Goal: Task Accomplishment & Management: Manage account settings

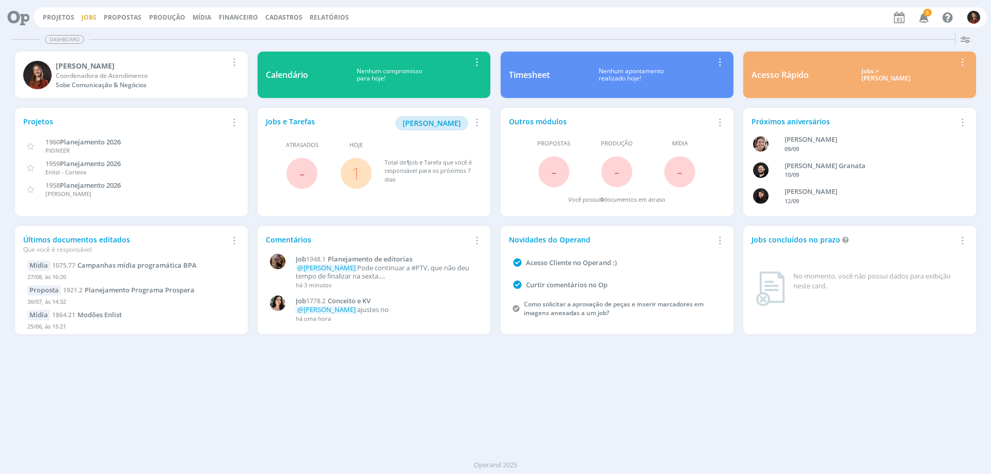
click at [87, 17] on link "Jobs" at bounding box center [89, 17] width 15 height 9
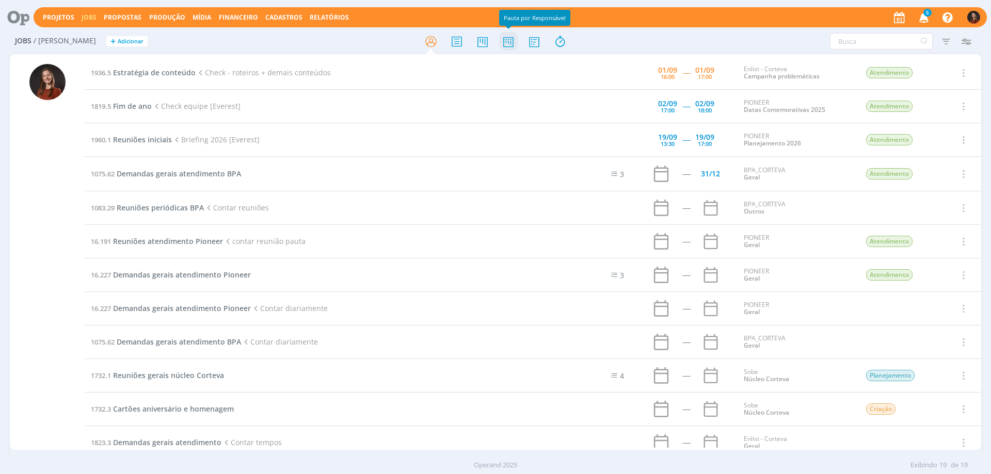
click at [504, 40] on icon at bounding box center [508, 41] width 19 height 20
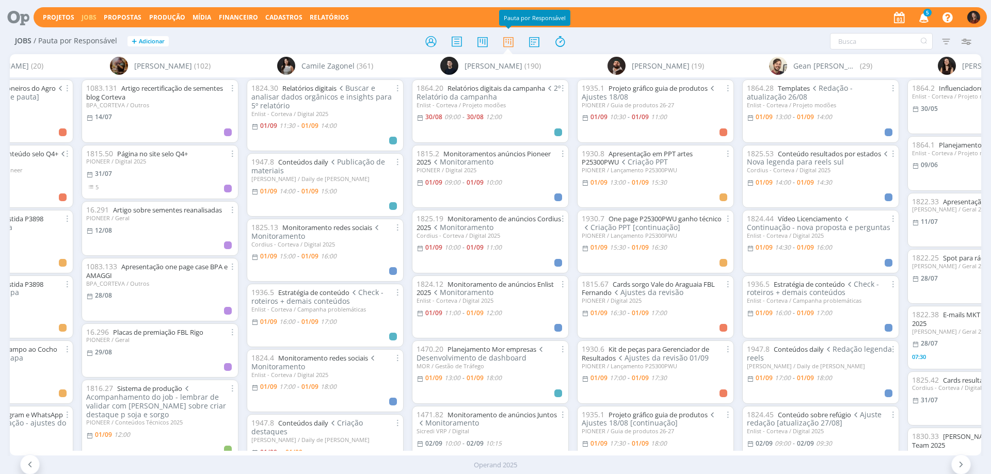
click at [642, 50] on div at bounding box center [495, 41] width 324 height 19
click at [635, 39] on div at bounding box center [495, 41] width 324 height 19
click at [697, 39] on div "Filtrar Filtrar Limpar Tipo Jobs e Tarefas Data Personalizado a Situação dos jo…" at bounding box center [819, 41] width 313 height 17
click at [371, 39] on div at bounding box center [495, 41] width 324 height 19
click at [598, 38] on div at bounding box center [495, 41] width 324 height 19
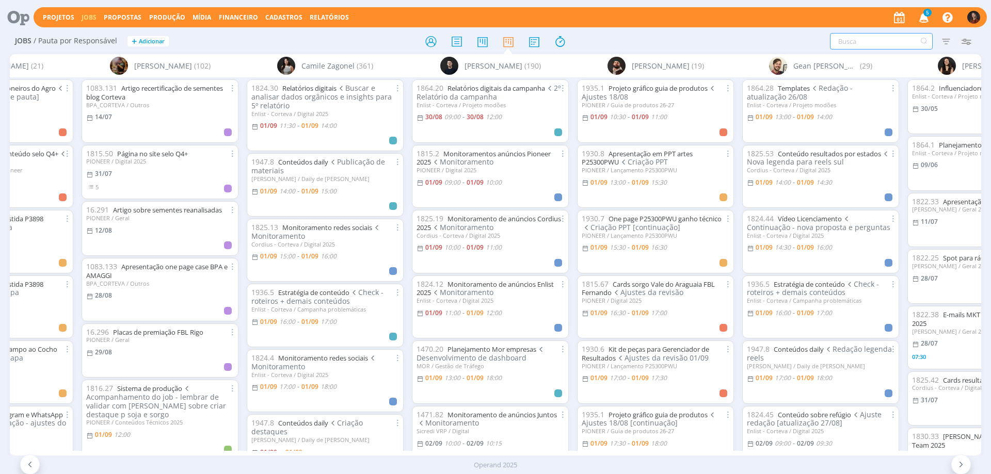
click at [847, 45] on input "text" at bounding box center [881, 41] width 103 height 17
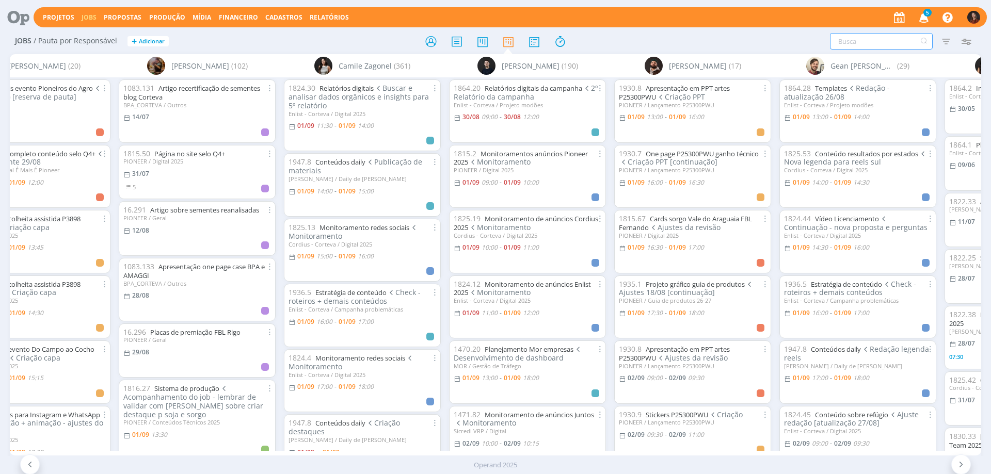
scroll to position [0, 66]
click at [354, 356] on link "Monitoramento redes sociais" at bounding box center [359, 358] width 90 height 9
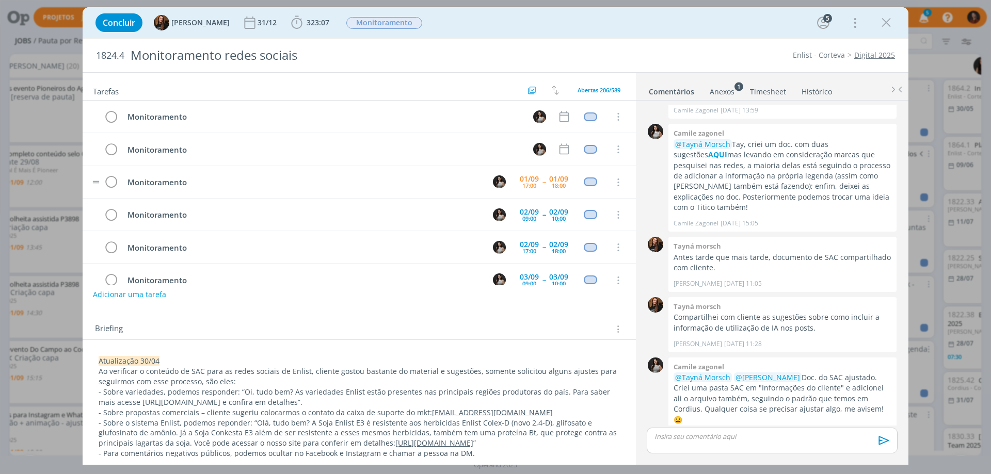
scroll to position [33, 0]
click at [533, 148] on div "01/09" at bounding box center [529, 145] width 19 height 7
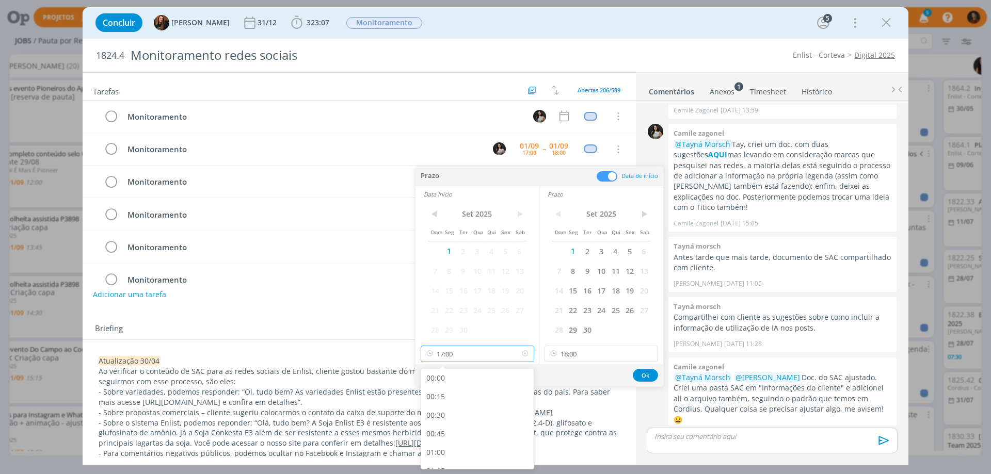
click at [469, 353] on input "17:00" at bounding box center [478, 354] width 114 height 17
click at [451, 384] on div "16:00" at bounding box center [479, 382] width 116 height 19
type input "16:00"
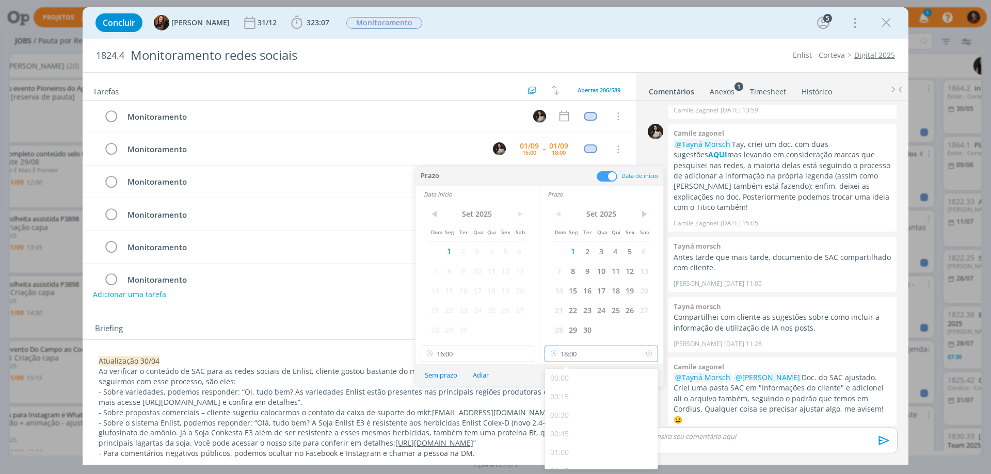
click at [591, 356] on input "18:00" at bounding box center [602, 354] width 114 height 17
click at [571, 384] on div "17:00" at bounding box center [603, 382] width 116 height 19
type input "17:00"
click at [644, 377] on button "Ok" at bounding box center [645, 375] width 25 height 13
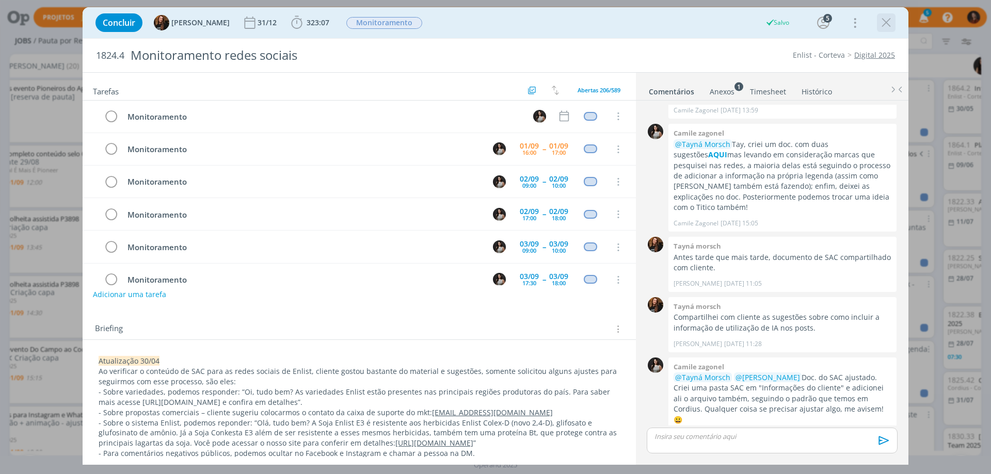
click at [888, 18] on icon "dialog" at bounding box center [885, 22] width 15 height 15
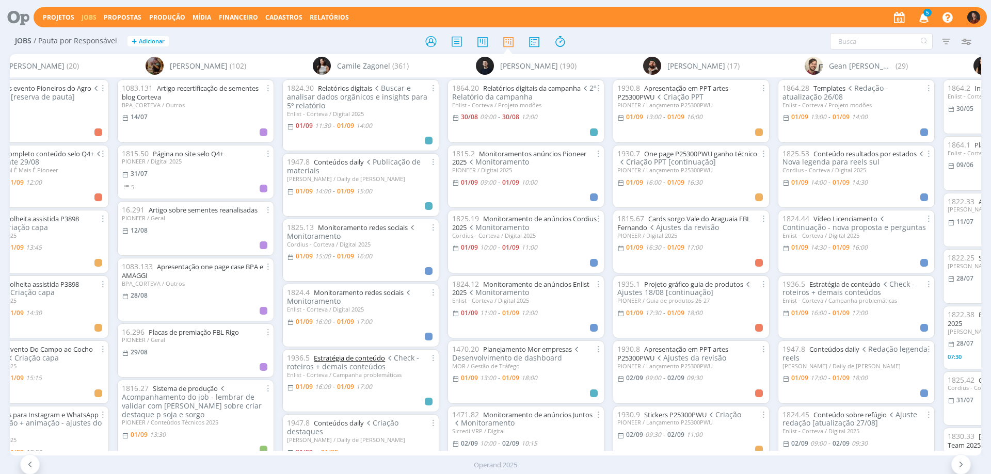
click at [339, 359] on link "Estratégia de conteúdo" at bounding box center [349, 358] width 71 height 9
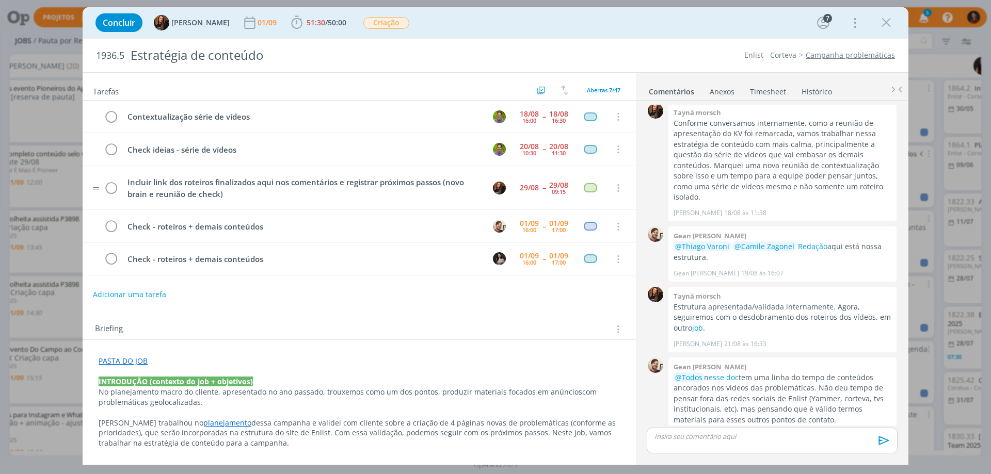
scroll to position [63, 0]
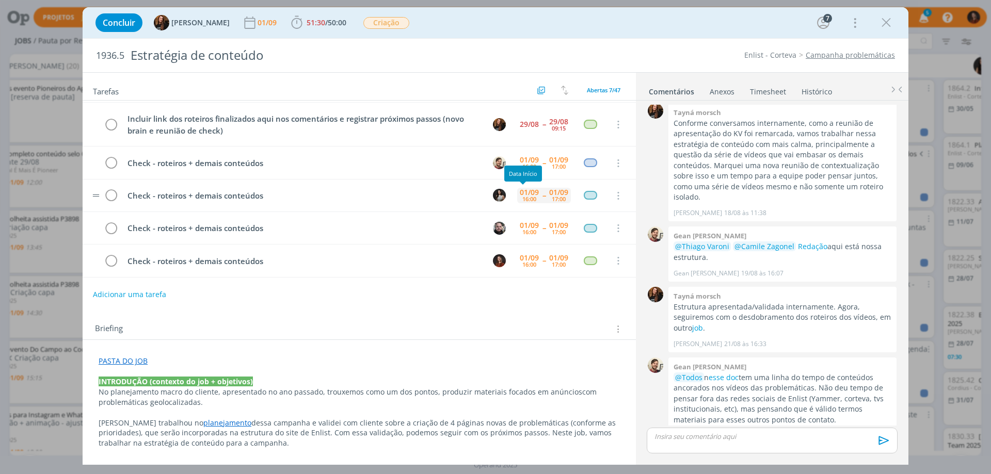
click at [520, 194] on div "01/09" at bounding box center [529, 192] width 19 height 7
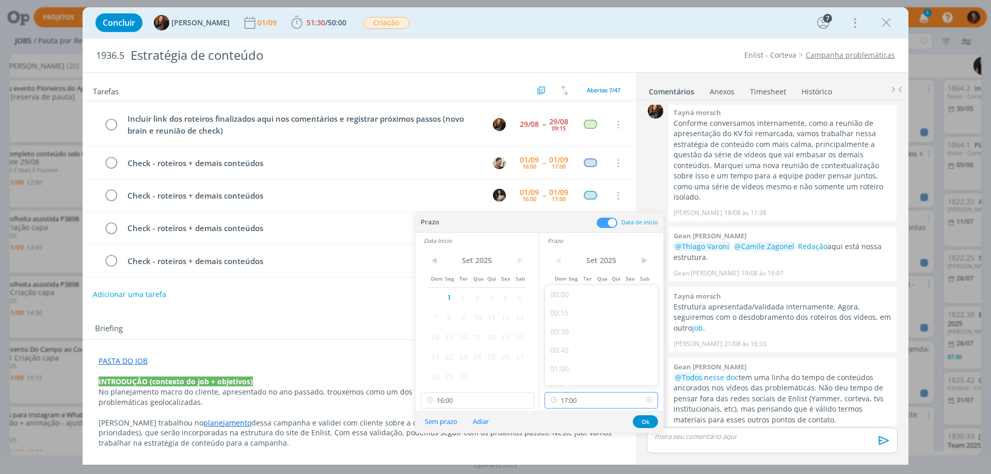
click at [578, 399] on input "17:00" at bounding box center [602, 400] width 114 height 17
click at [570, 346] on div "18:00" at bounding box center [603, 344] width 116 height 19
type input "18:00"
click at [476, 403] on input "16:00" at bounding box center [478, 400] width 114 height 17
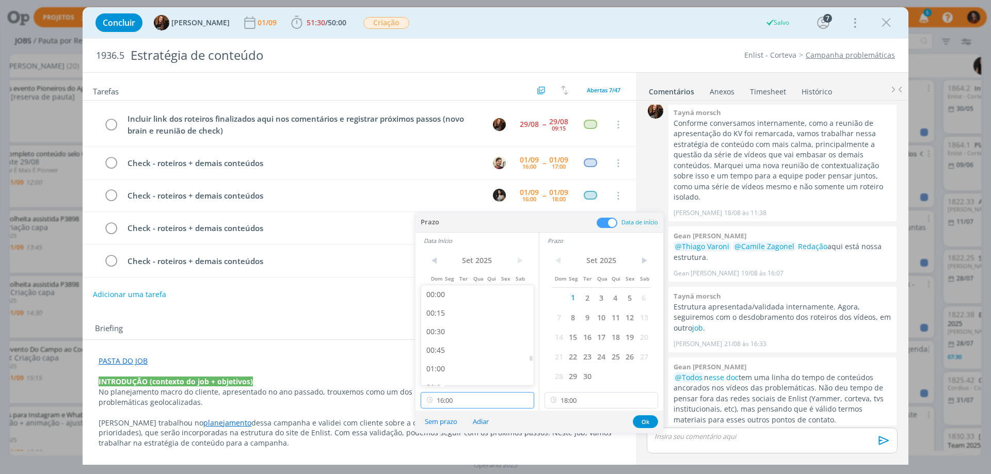
scroll to position [1266, 0]
click at [444, 292] on div "17:00" at bounding box center [479, 292] width 116 height 19
type input "17:00"
click at [648, 424] on button "Ok" at bounding box center [645, 421] width 25 height 13
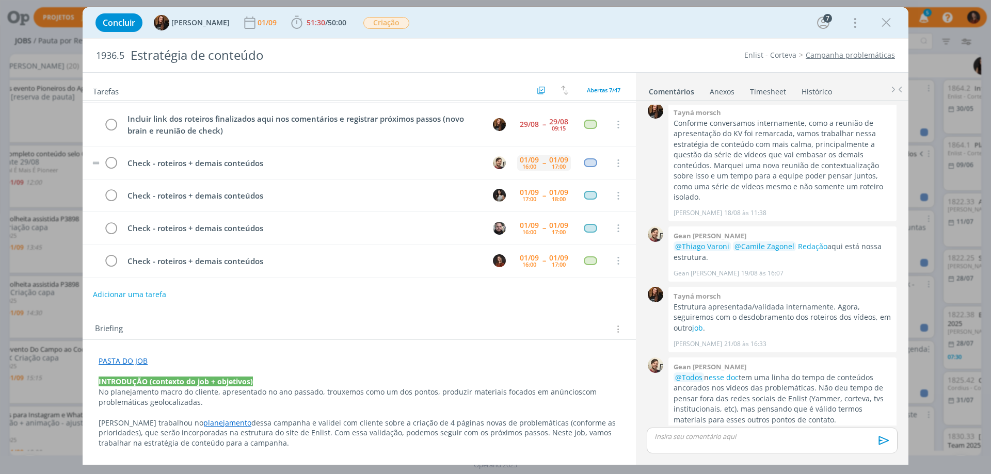
click at [526, 164] on div "16:00" at bounding box center [529, 167] width 14 height 6
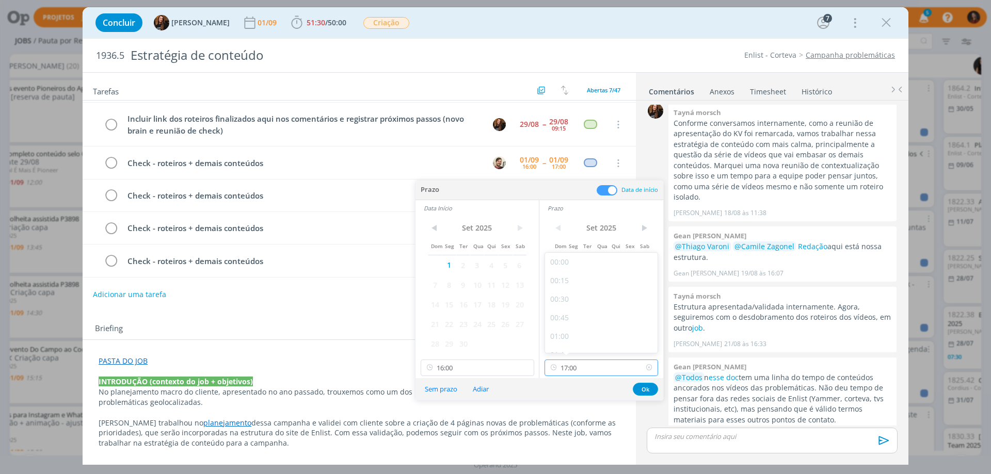
click at [588, 372] on input "17:00" at bounding box center [602, 368] width 114 height 17
click at [576, 312] on div "18:00" at bounding box center [603, 311] width 116 height 19
type input "18:00"
click at [482, 363] on input "16:00" at bounding box center [478, 368] width 114 height 17
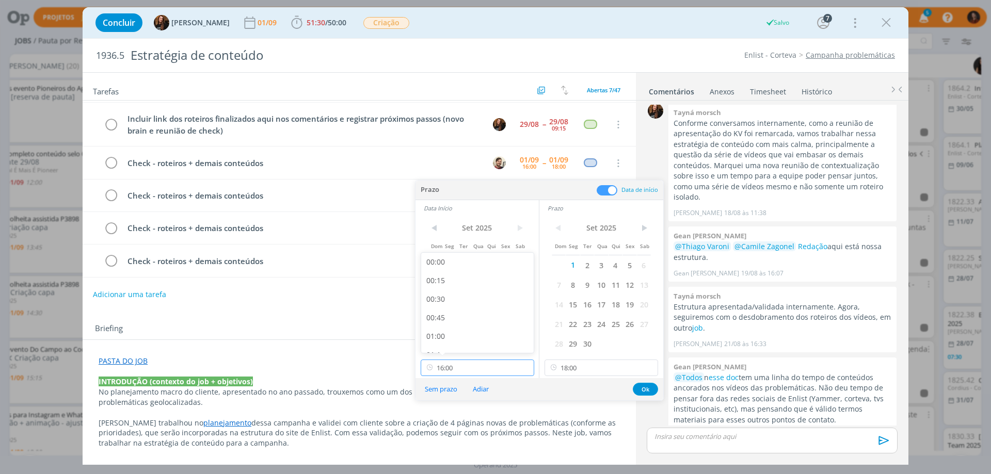
scroll to position [1214, 0]
click at [438, 311] on div "17:00" at bounding box center [479, 311] width 116 height 19
type input "17:00"
click at [652, 385] on button "Ok" at bounding box center [645, 389] width 25 height 13
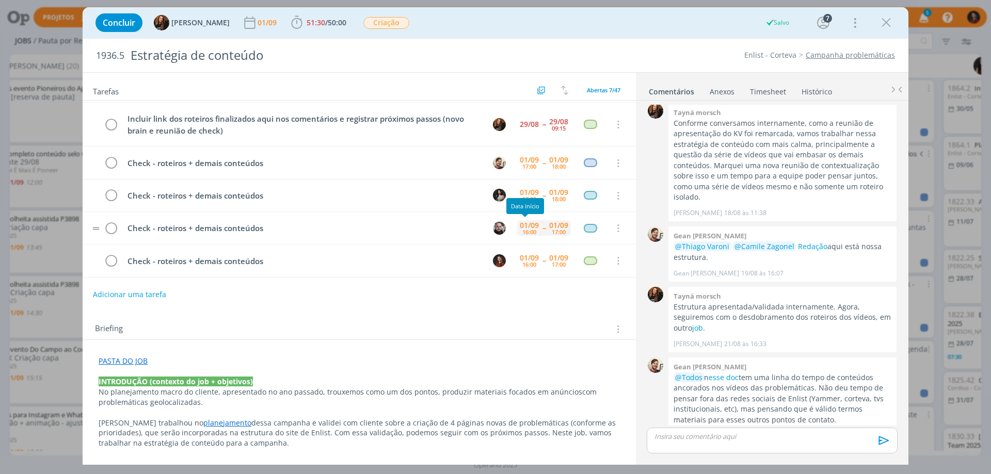
click at [525, 230] on div "16:00" at bounding box center [529, 232] width 14 height 6
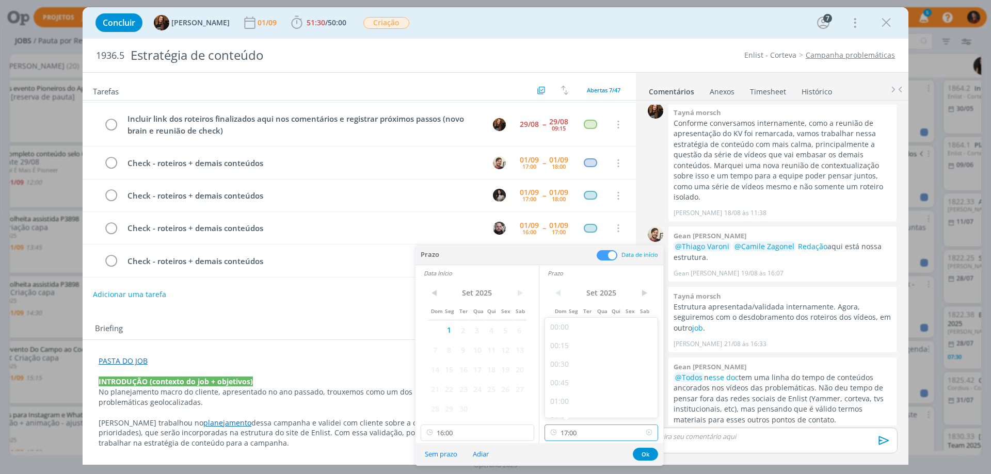
click at [594, 429] on input "17:00" at bounding box center [602, 433] width 114 height 17
click at [579, 378] on div "18:00" at bounding box center [603, 376] width 116 height 19
type input "18:00"
click at [474, 435] on input "16:00" at bounding box center [478, 433] width 114 height 17
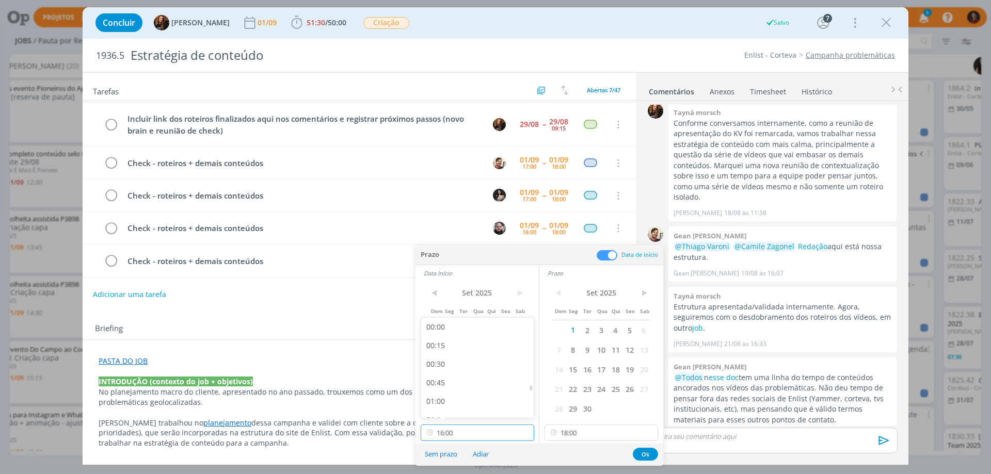
scroll to position [1214, 0]
click at [452, 373] on div "17:00" at bounding box center [479, 376] width 116 height 19
type input "17:00"
click at [646, 454] on button "Ok" at bounding box center [645, 454] width 25 height 13
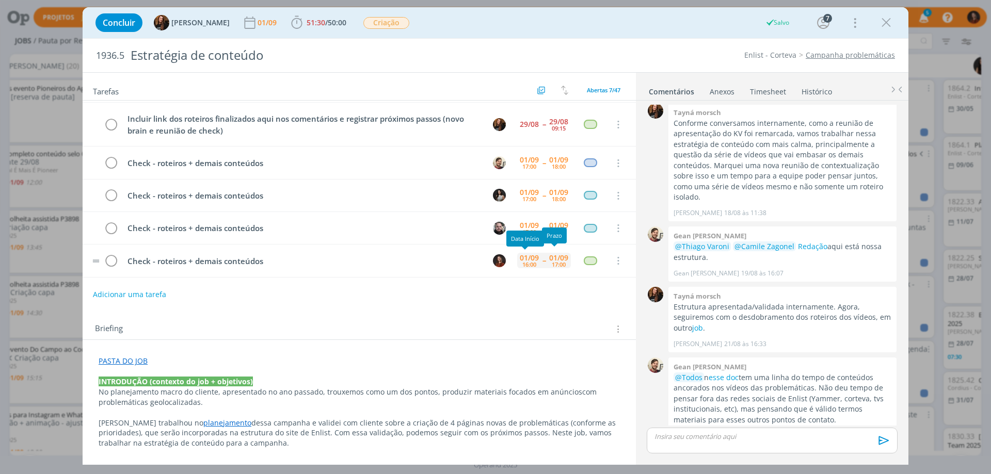
click at [520, 258] on div "01/09" at bounding box center [529, 257] width 19 height 7
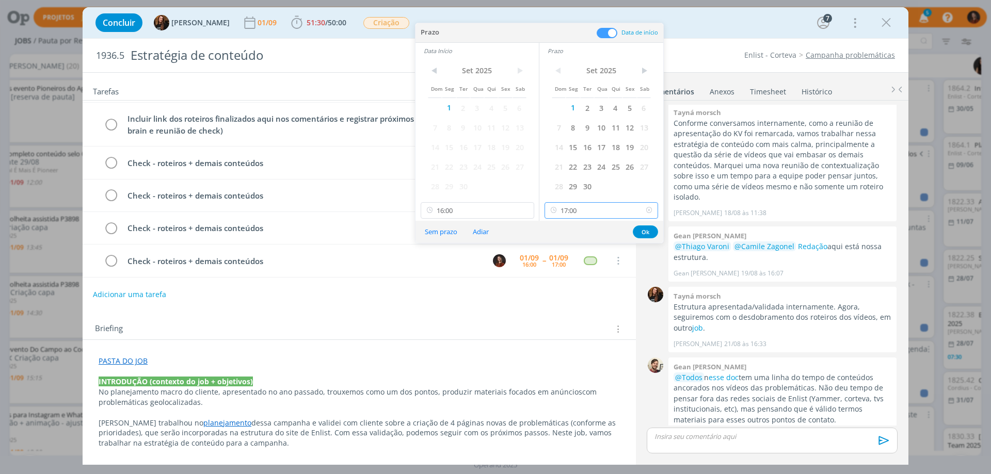
click at [590, 211] on input "17:00" at bounding box center [602, 210] width 114 height 17
click at [571, 281] on div "18:00" at bounding box center [603, 284] width 116 height 19
type input "18:00"
click at [486, 207] on input "16:00" at bounding box center [478, 210] width 114 height 17
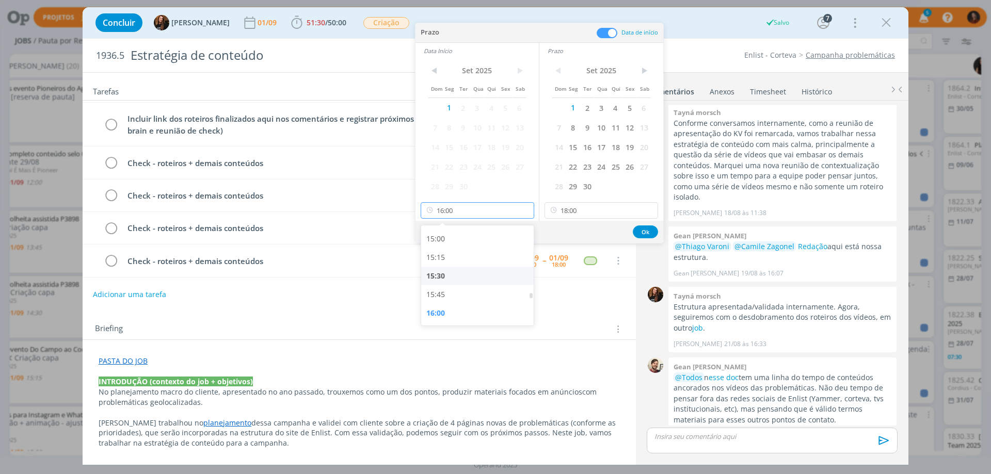
scroll to position [1214, 0]
click at [451, 284] on div "17:00" at bounding box center [479, 284] width 116 height 19
type input "17:00"
click at [645, 233] on button "Ok" at bounding box center [645, 232] width 25 height 13
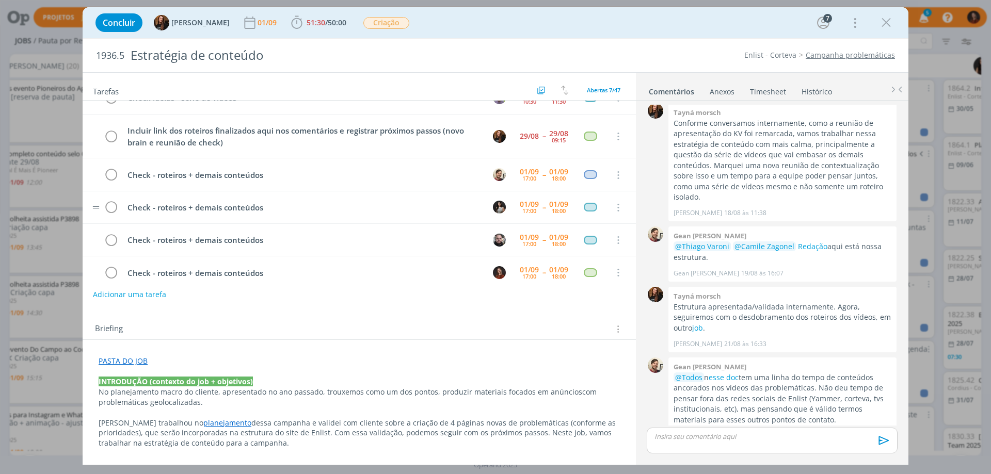
scroll to position [63, 0]
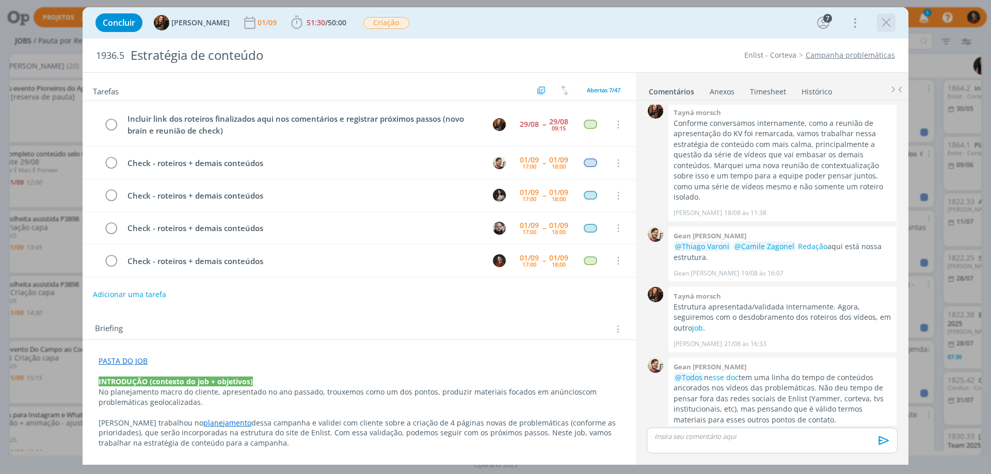
click at [888, 21] on icon "dialog" at bounding box center [885, 22] width 15 height 15
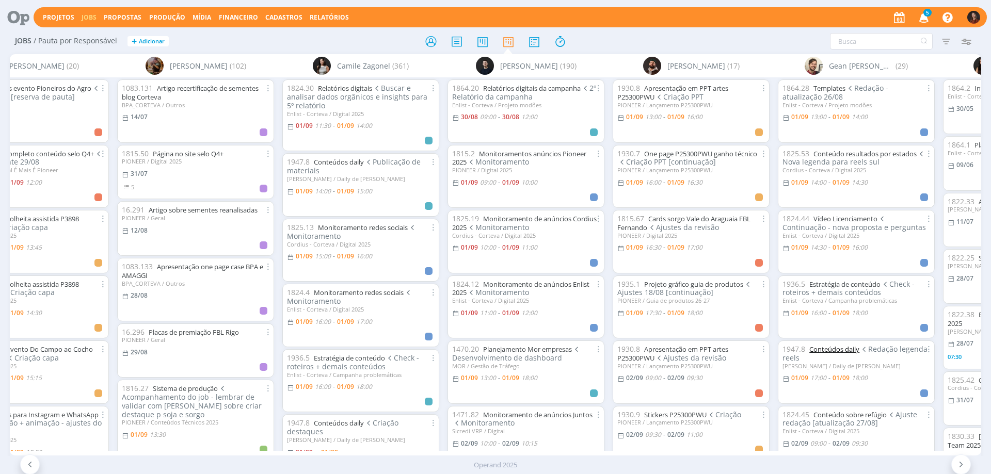
click at [825, 346] on link "Conteúdos daily" at bounding box center [834, 349] width 50 height 9
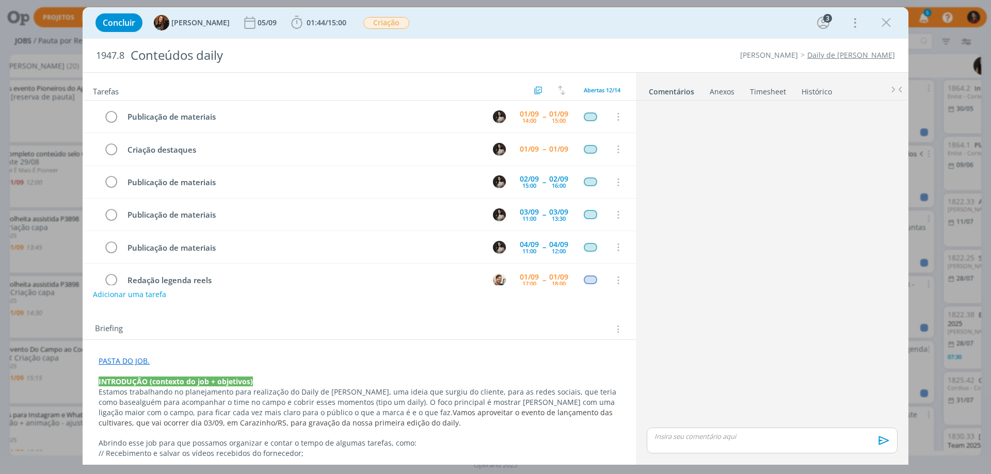
scroll to position [131, 0]
click at [810, 93] on link "Histórico" at bounding box center [816, 89] width 31 height 15
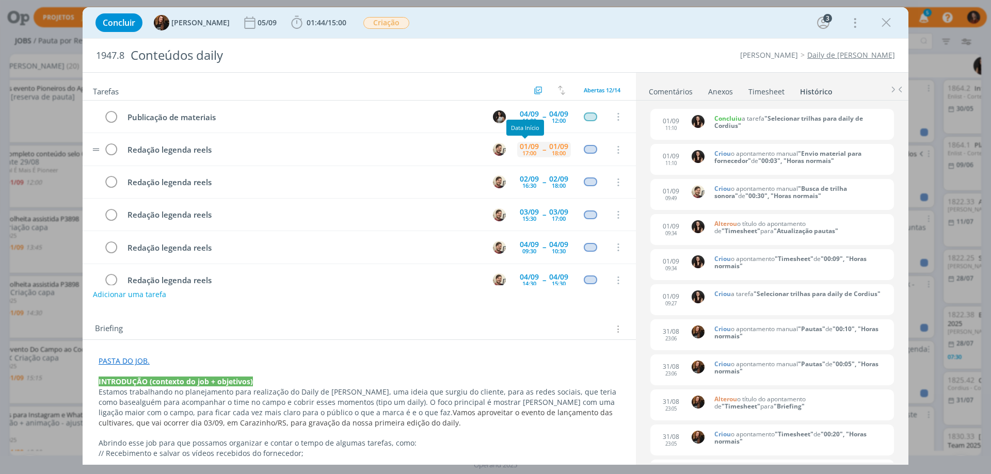
click at [525, 148] on div "01/09" at bounding box center [529, 146] width 19 height 7
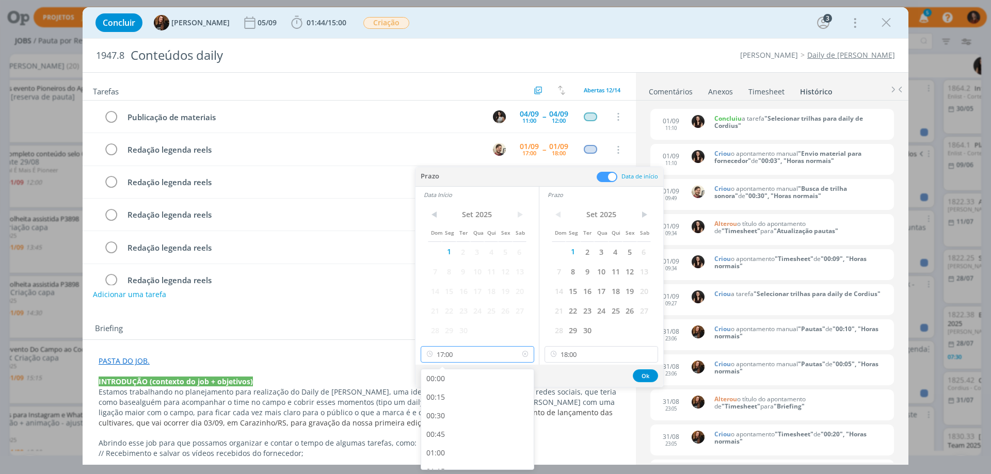
click at [475, 356] on input "17:00" at bounding box center [478, 354] width 114 height 17
click at [467, 389] on div "16:00" at bounding box center [479, 383] width 116 height 19
type input "16:00"
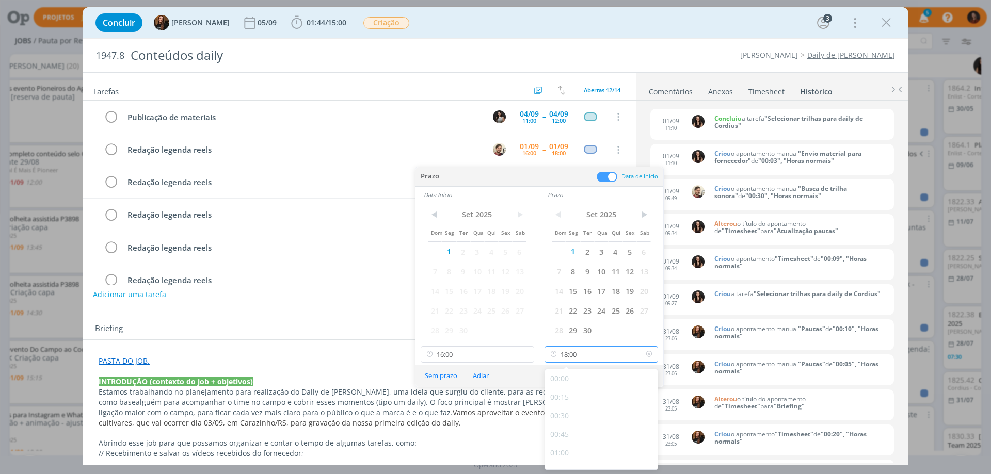
click at [599, 351] on input "18:00" at bounding box center [602, 354] width 114 height 17
click at [573, 387] on div "17:00" at bounding box center [603, 383] width 116 height 19
type input "17:00"
click at [654, 378] on button "Ok" at bounding box center [645, 376] width 25 height 13
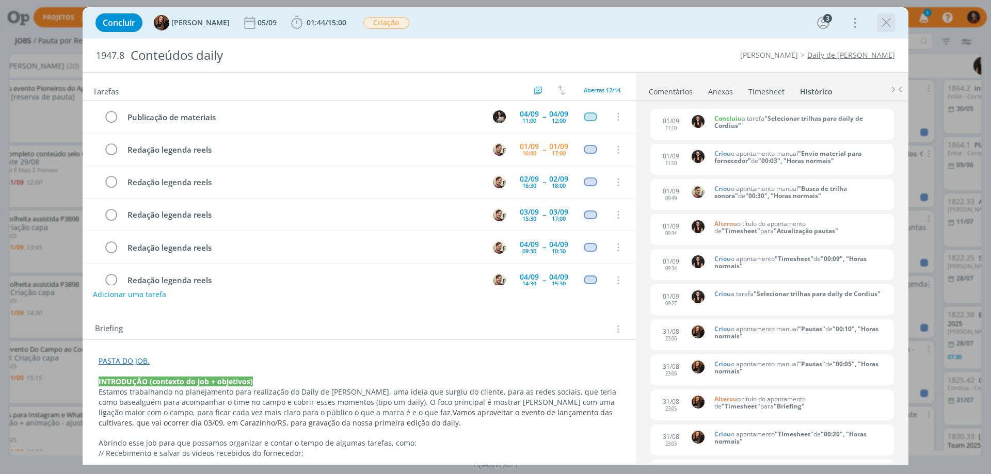
click at [887, 22] on icon "dialog" at bounding box center [885, 22] width 15 height 15
